Goal: Task Accomplishment & Management: Use online tool/utility

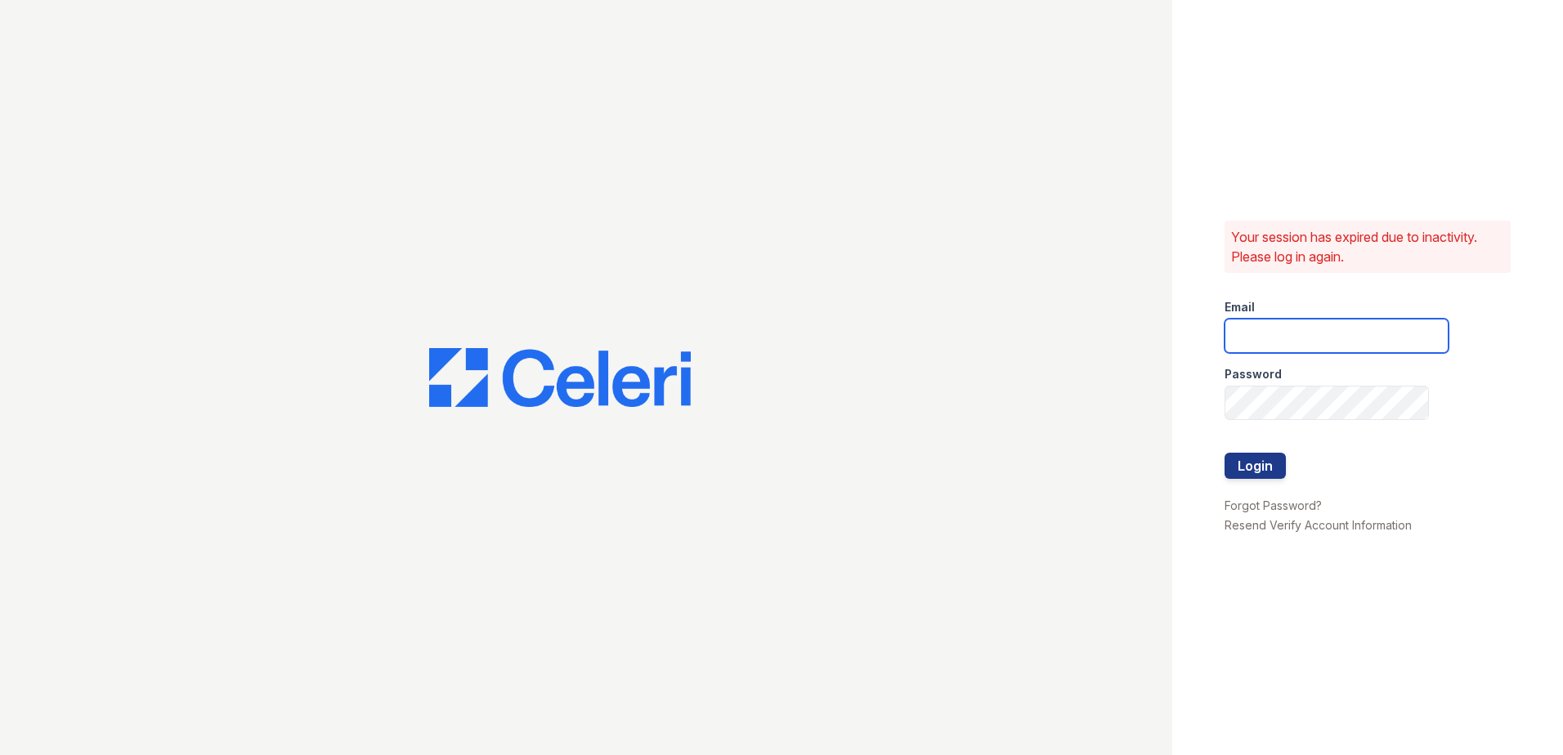
click at [1299, 340] on input "email" at bounding box center [1337, 336] width 224 height 34
type input "[EMAIL_ADDRESS][DOMAIN_NAME]"
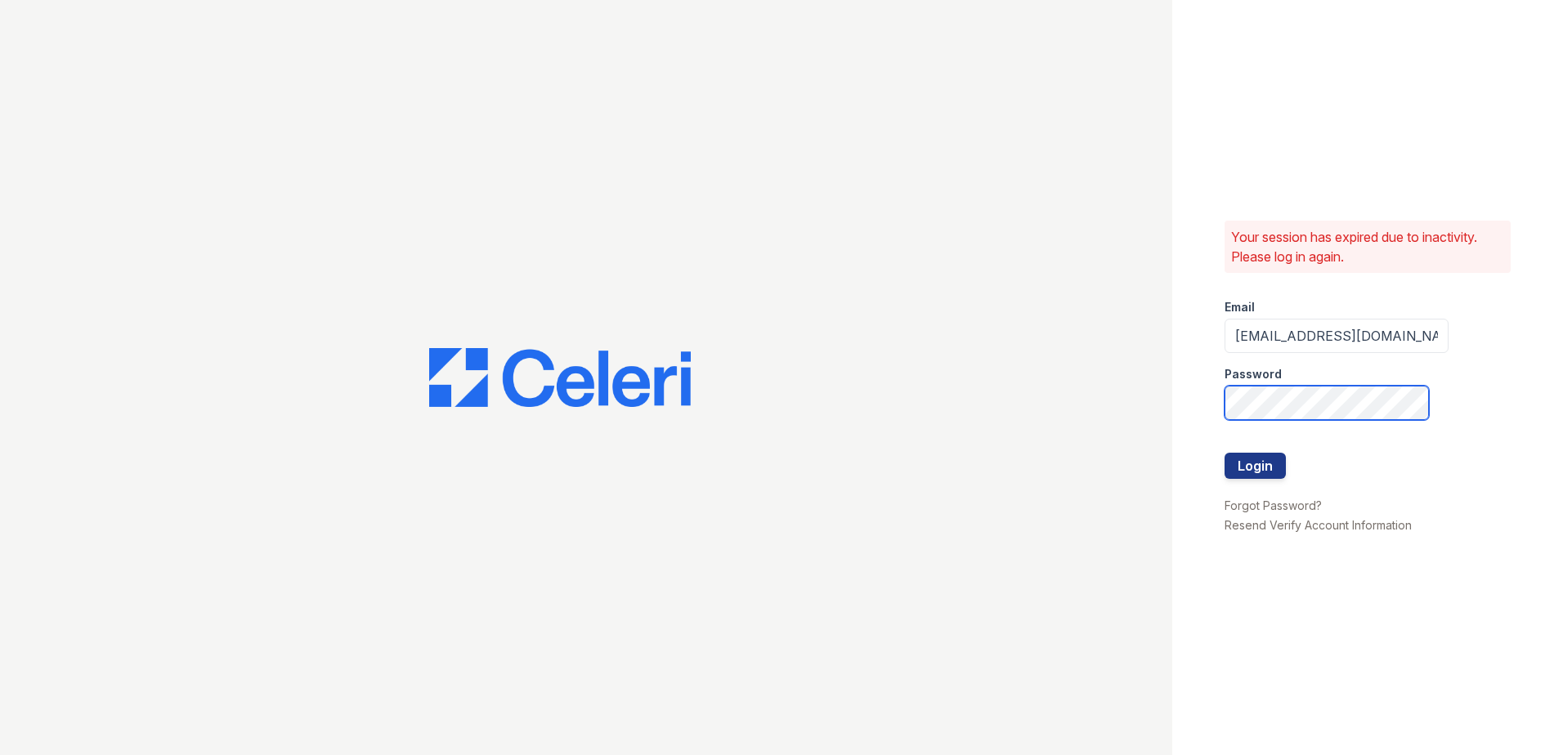
click at [1225, 453] on button "Login" at bounding box center [1255, 466] width 61 height 26
